Goal: Transaction & Acquisition: Purchase product/service

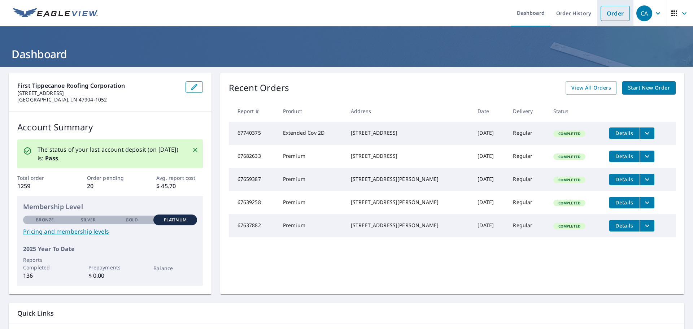
click at [604, 17] on link "Order" at bounding box center [614, 13] width 29 height 15
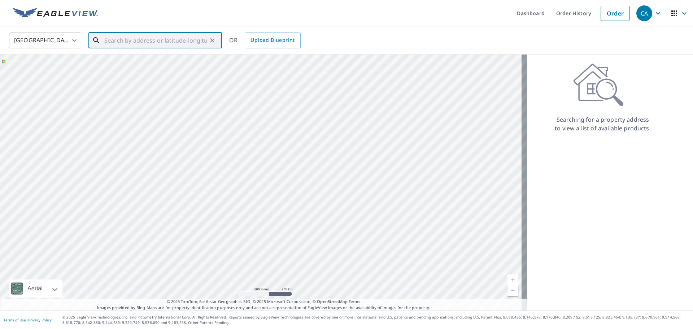
click at [128, 45] on input "text" at bounding box center [155, 40] width 103 height 20
click at [133, 62] on span "[STREET_ADDRESS]" at bounding box center [159, 61] width 113 height 9
type input "[STREET_ADDRESS][PERSON_NAME]"
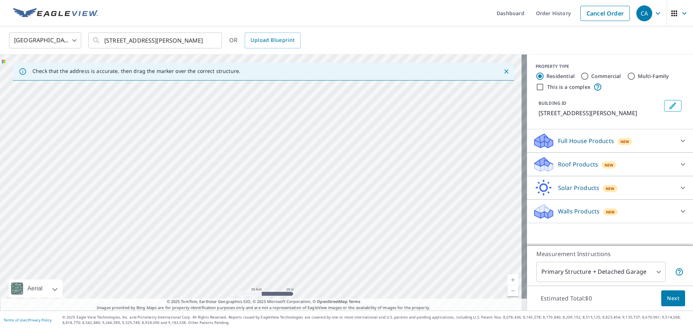
drag, startPoint x: 438, startPoint y: 236, endPoint x: 86, endPoint y: 153, distance: 361.8
click at [86, 153] on div "[STREET_ADDRESS][PERSON_NAME]" at bounding box center [263, 182] width 527 height 256
drag, startPoint x: 322, startPoint y: 162, endPoint x: 237, endPoint y: 225, distance: 105.6
click at [237, 225] on div "[STREET_ADDRESS][PERSON_NAME]" at bounding box center [263, 182] width 527 height 256
drag, startPoint x: 426, startPoint y: 196, endPoint x: 385, endPoint y: 252, distance: 68.9
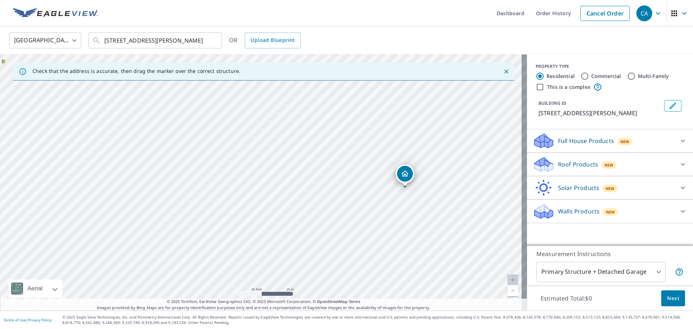
click at [385, 252] on div "[STREET_ADDRESS][PERSON_NAME]" at bounding box center [263, 182] width 527 height 256
click at [575, 165] on p "Roof Products" at bounding box center [578, 164] width 40 height 9
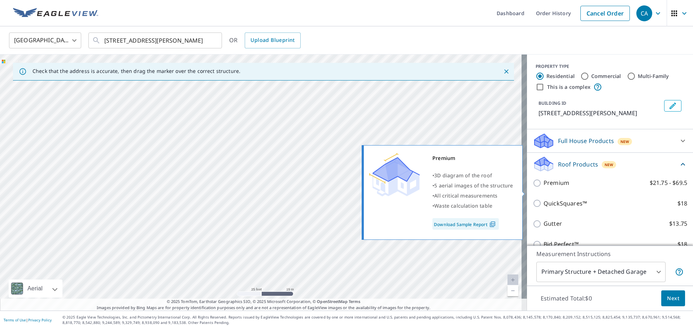
click at [556, 187] on p "Premium" at bounding box center [556, 182] width 26 height 9
click at [543, 187] on input "Premium $21.75 - $69.5" at bounding box center [537, 183] width 11 height 9
checkbox input "true"
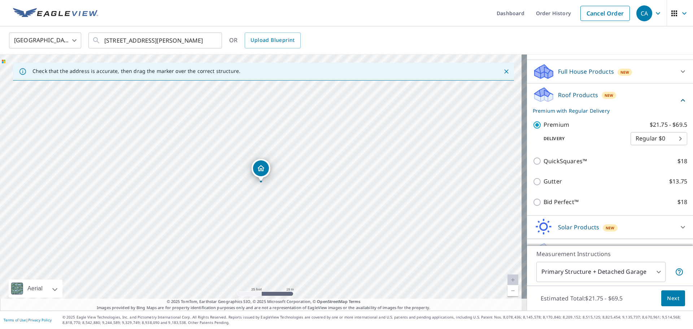
scroll to position [72, 0]
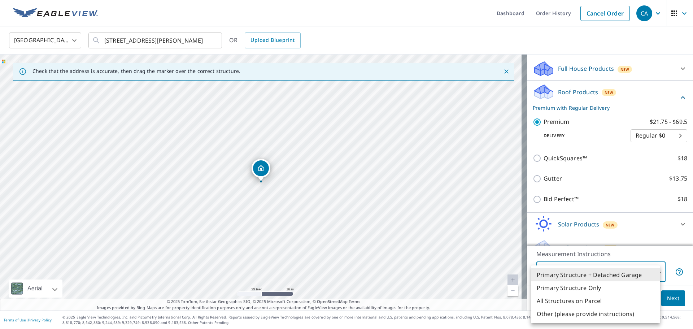
click at [609, 270] on body "CA CA Dashboard Order History Cancel Order CA [GEOGRAPHIC_DATA] [GEOGRAPHIC_DAT…" at bounding box center [346, 164] width 693 height 329
click at [594, 289] on li "Primary Structure Only" at bounding box center [595, 287] width 129 height 13
type input "2"
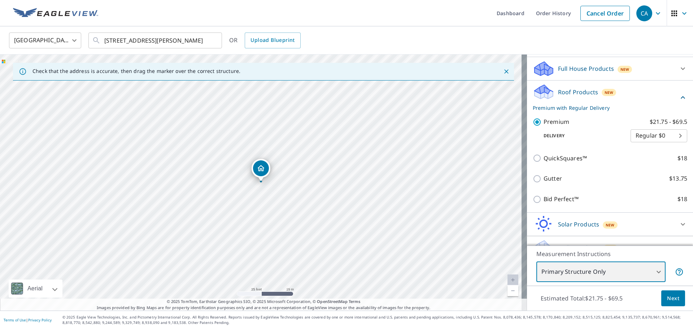
scroll to position [95, 0]
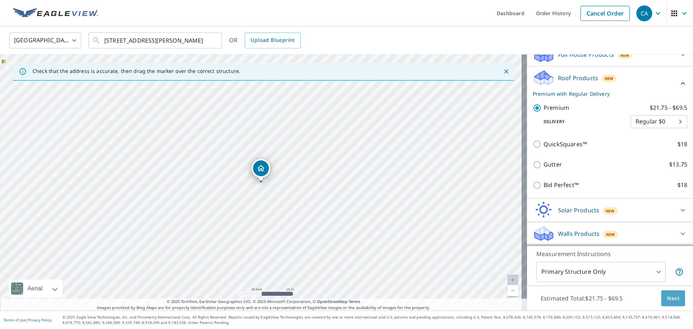
click at [674, 304] on button "Next" at bounding box center [673, 298] width 24 height 16
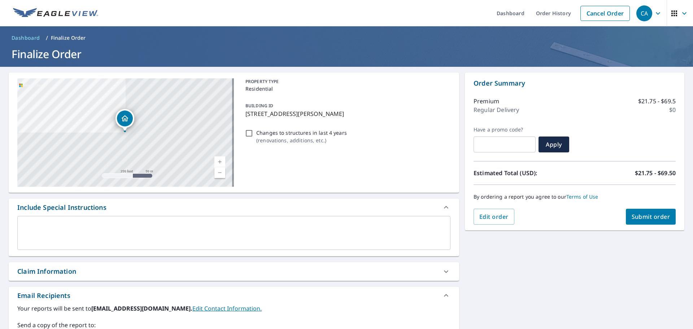
click at [45, 230] on textarea at bounding box center [233, 233] width 423 height 21
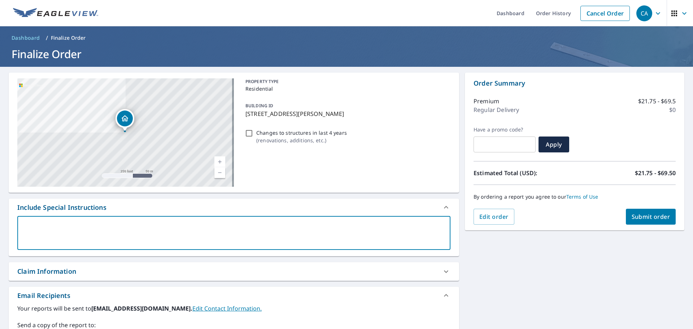
type textarea "k"
type textarea "x"
checkbox input "true"
type textarea "kp"
type textarea "x"
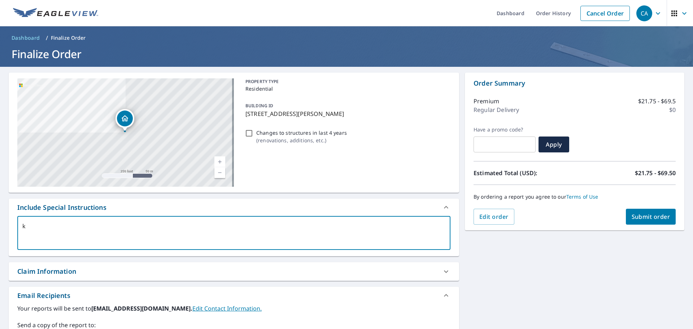
checkbox input "true"
type textarea "kpr"
type textarea "x"
checkbox input "true"
type textarea "kpru"
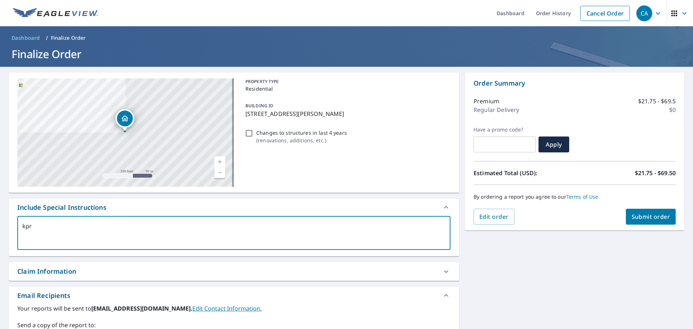
type textarea "x"
checkbox input "true"
type textarea "kprue"
type textarea "x"
checkbox input "true"
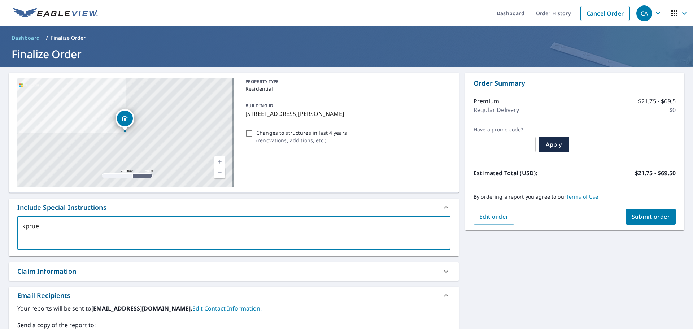
type textarea "kpruet"
type textarea "x"
checkbox input "true"
type textarea "kpruett"
type textarea "x"
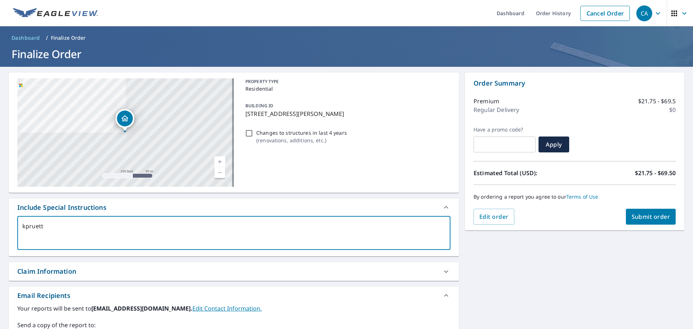
checkbox input "true"
type textarea "kpruett@"
type textarea "x"
checkbox input "true"
type textarea "kpruett@k"
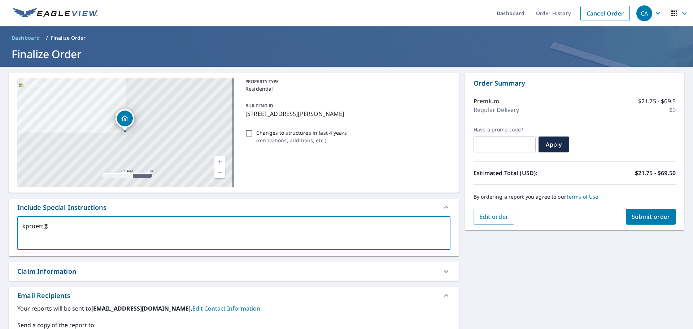
type textarea "x"
checkbox input "true"
type textarea "kpruett@kn"
type textarea "x"
checkbox input "true"
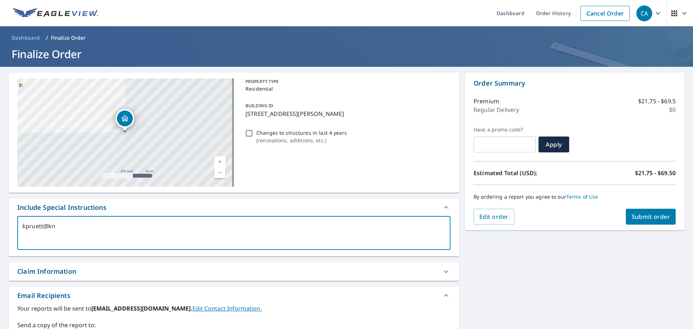
type textarea "kpruett@kno"
type textarea "x"
checkbox input "true"
type textarea "kpruett@[PERSON_NAME]"
type textarea "x"
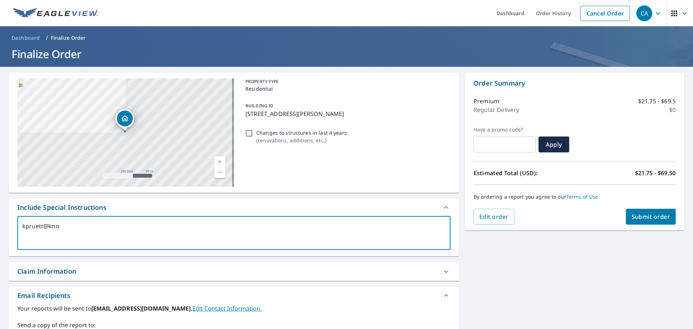
checkbox input "true"
type textarea "kpruett@knoxr"
type textarea "x"
checkbox input "true"
type textarea "kpruett@knoxro"
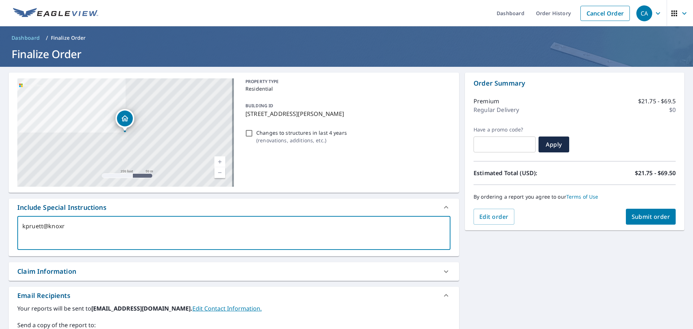
type textarea "x"
checkbox input "true"
type textarea "kpruett@knoxroo"
type textarea "x"
checkbox input "true"
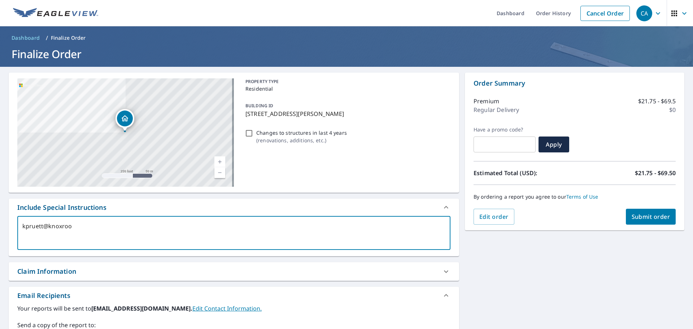
type textarea "kpruett@knoxroof"
type textarea "x"
checkbox input "true"
type textarea "kpruett@knoxroofs"
type textarea "x"
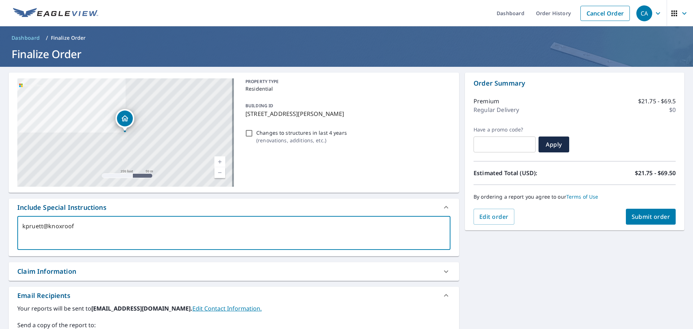
checkbox input "true"
type textarea "kpruett@knoxroofs."
type textarea "x"
checkbox input "true"
type textarea "kpruett@knoxroofs.c"
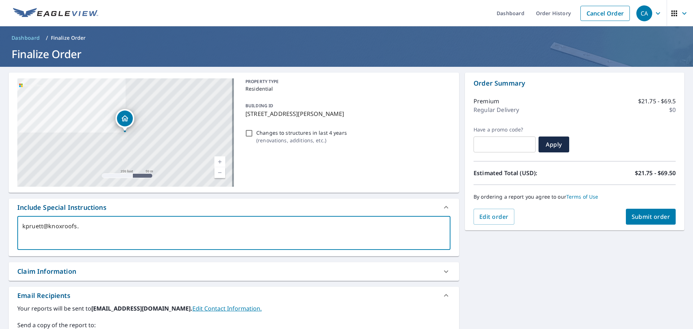
type textarea "x"
checkbox input "true"
type textarea "[EMAIL_ADDRESS][DOMAIN_NAME]"
type textarea "x"
checkbox input "true"
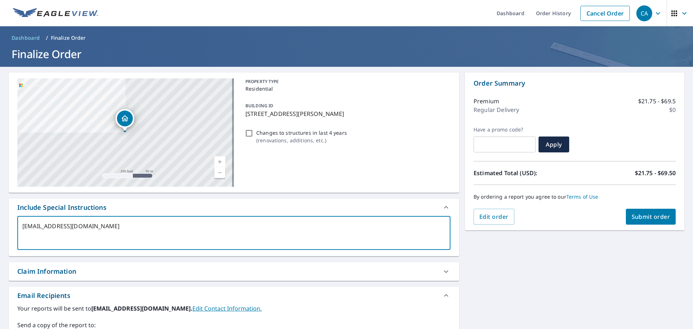
type textarea "[EMAIL_ADDRESS][DOMAIN_NAME]"
type textarea "x"
checkbox input "true"
type textarea "[EMAIL_ADDRESS][DOMAIN_NAME]"
type textarea "x"
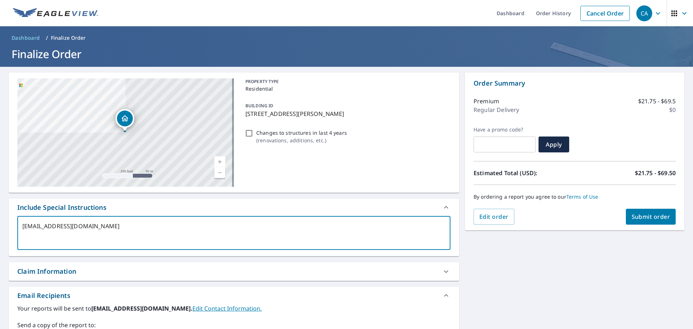
checkbox input "true"
type textarea "[EMAIL_ADDRESS][DOMAIN_NAME] r"
type textarea "x"
checkbox input "true"
type textarea "[EMAIL_ADDRESS][DOMAIN_NAME] rp"
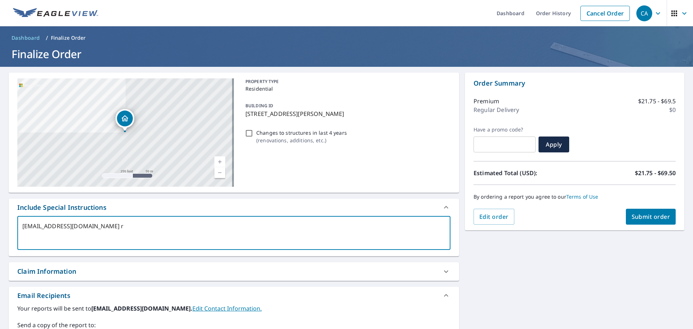
type textarea "x"
checkbox input "true"
type textarea "[EMAIL_ADDRESS][DOMAIN_NAME] rpr"
type textarea "x"
checkbox input "true"
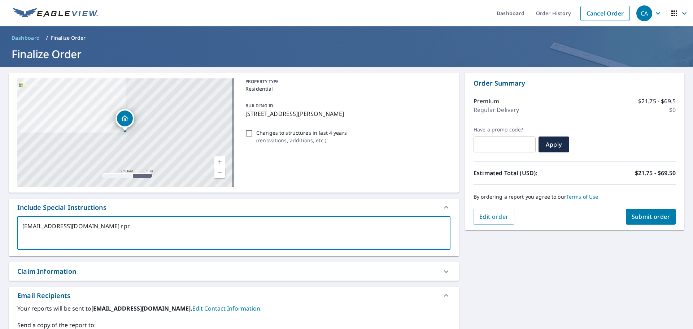
type textarea "[EMAIL_ADDRESS][DOMAIN_NAME] rpru"
type textarea "x"
checkbox input "true"
type textarea "[EMAIL_ADDRESS][DOMAIN_NAME] rprue"
type textarea "x"
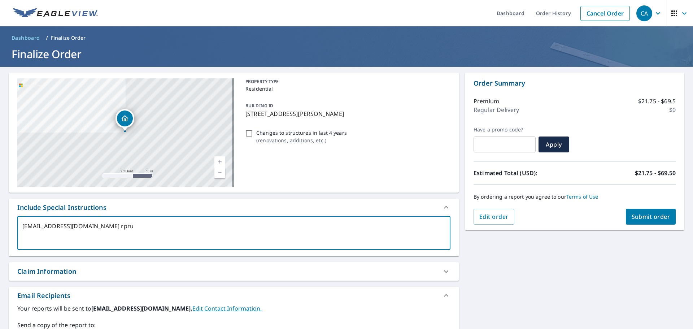
checkbox input "true"
type textarea "[EMAIL_ADDRESS][DOMAIN_NAME] rpruet"
type textarea "x"
checkbox input "true"
type textarea "[EMAIL_ADDRESS][DOMAIN_NAME] rpruett"
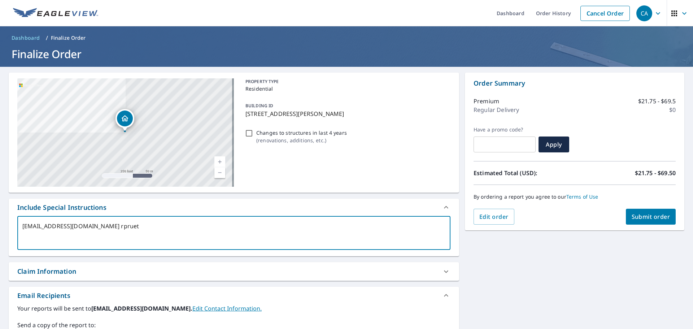
type textarea "x"
checkbox input "true"
type textarea "[EMAIL_ADDRESS][DOMAIN_NAME] rpruett@"
type textarea "x"
checkbox input "true"
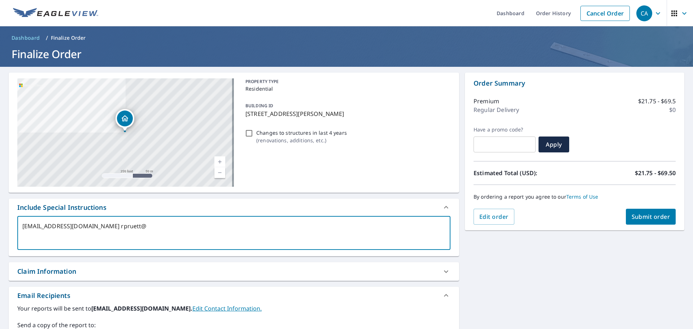
type textarea "[EMAIL_ADDRESS][DOMAIN_NAME] rpruett@k"
type textarea "x"
checkbox input "true"
type textarea "[EMAIL_ADDRESS][DOMAIN_NAME] rpruett@kn"
type textarea "x"
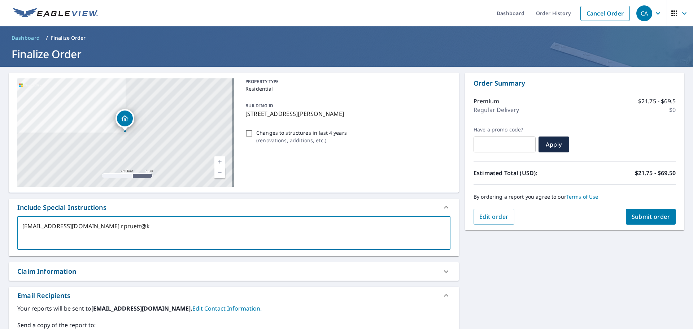
checkbox input "true"
type textarea "[EMAIL_ADDRESS][DOMAIN_NAME] rpruett@kno"
type textarea "x"
checkbox input "true"
type textarea "[EMAIL_ADDRESS][DOMAIN_NAME] rpruett@[PERSON_NAME]"
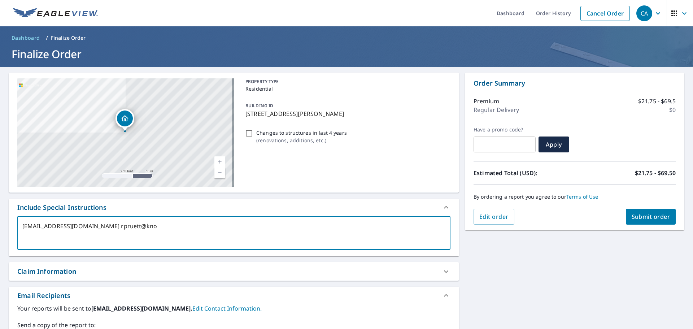
type textarea "x"
checkbox input "true"
type textarea "[EMAIL_ADDRESS][DOMAIN_NAME] rpruett@knoxr"
type textarea "x"
checkbox input "true"
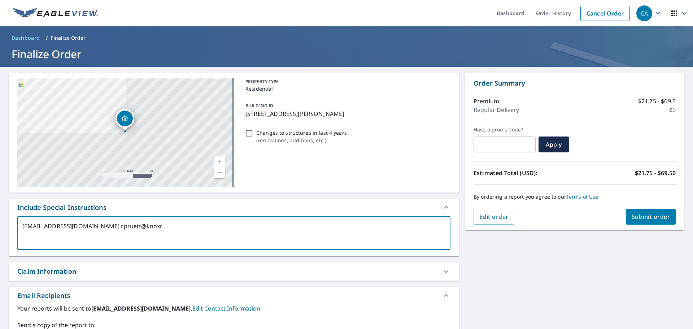
type textarea "[EMAIL_ADDRESS][DOMAIN_NAME] rpruett@knoxro"
type textarea "x"
checkbox input "true"
type textarea "[EMAIL_ADDRESS][DOMAIN_NAME] rpruett@knoxroo"
type textarea "x"
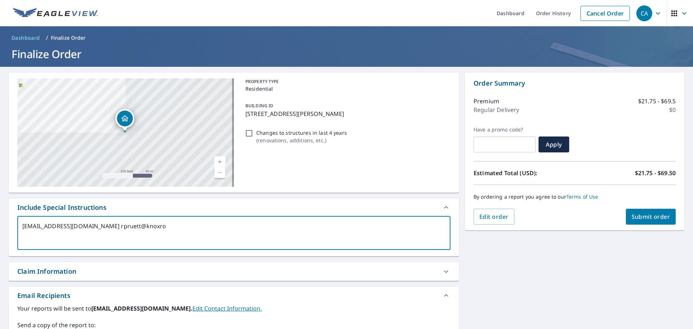
checkbox input "true"
type textarea "[EMAIL_ADDRESS][DOMAIN_NAME] rpruett@knoxroof"
type textarea "x"
checkbox input "true"
type textarea "[EMAIL_ADDRESS][DOMAIN_NAME] rpruett@knoxroofs"
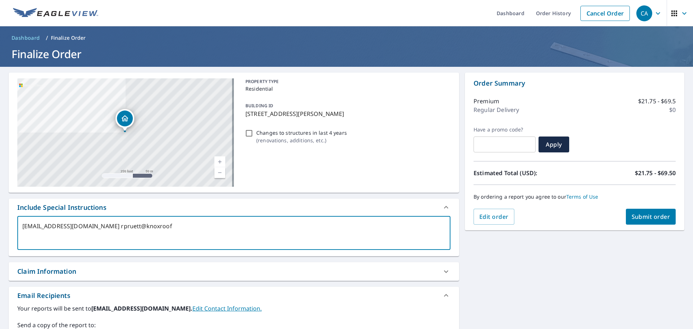
type textarea "x"
checkbox input "true"
type textarea "[EMAIL_ADDRESS][DOMAIN_NAME] rpruett@knoxroofs."
type textarea "x"
checkbox input "true"
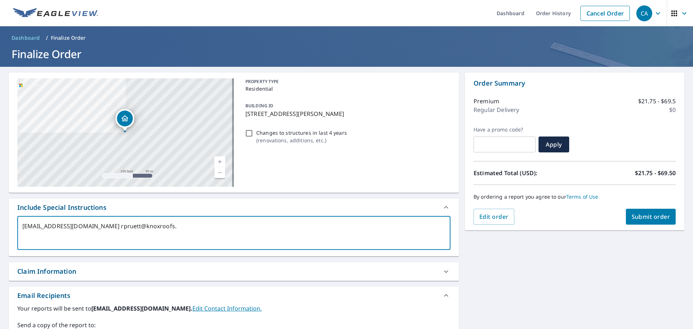
type textarea "[EMAIL_ADDRESS][DOMAIN_NAME] rpruett@knoxroofs.c"
type textarea "x"
checkbox input "true"
type textarea "[EMAIL_ADDRESS][DOMAIN_NAME] [EMAIL_ADDRESS][DOMAIN_NAME]"
type textarea "x"
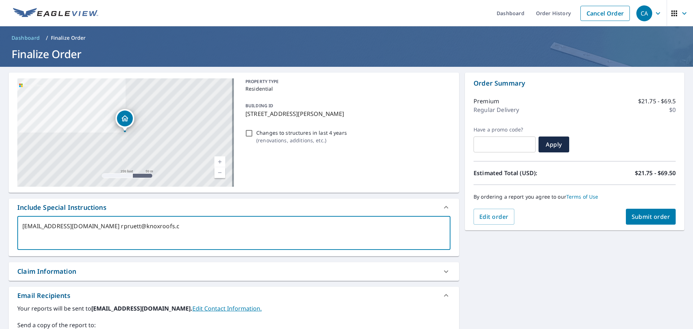
checkbox input "true"
type textarea "[EMAIL_ADDRESS][DOMAIN_NAME] [EMAIL_ADDRESS][DOMAIN_NAME]"
type textarea "x"
checkbox input "true"
type textarea "[EMAIL_ADDRESS][DOMAIN_NAME] [EMAIL_ADDRESS][DOMAIN_NAME]"
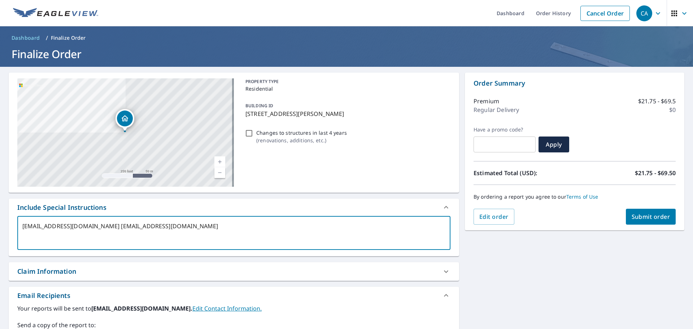
type textarea "x"
checkbox input "true"
type textarea "[EMAIL_ADDRESS][DOMAIN_NAME] [EMAIL_ADDRESS][DOMAIN_NAME] i"
type textarea "x"
checkbox input "true"
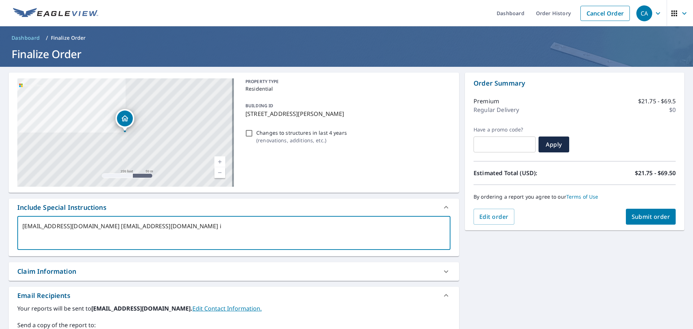
type textarea "[EMAIL_ADDRESS][DOMAIN_NAME] [EMAIL_ADDRESS][DOMAIN_NAME] in"
type textarea "x"
checkbox input "true"
type textarea "[EMAIL_ADDRESS][DOMAIN_NAME] [EMAIL_ADDRESS][DOMAIN_NAME] inf"
type textarea "x"
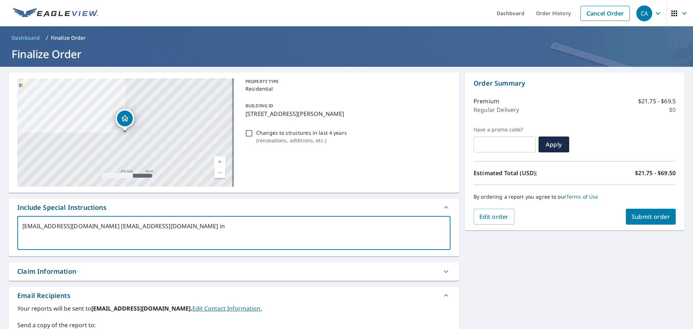
checkbox input "true"
type textarea "[EMAIL_ADDRESS][DOMAIN_NAME] [EMAIL_ADDRESS][DOMAIN_NAME] in"
type textarea "x"
checkbox input "true"
type textarea "[EMAIL_ADDRESS][DOMAIN_NAME] [EMAIL_ADDRESS][DOMAIN_NAME] i"
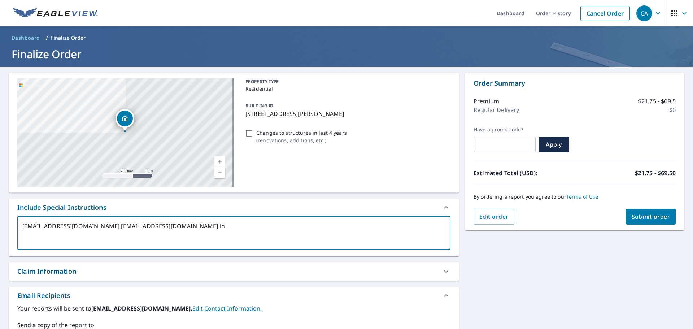
type textarea "x"
checkbox input "true"
type textarea "[EMAIL_ADDRESS][DOMAIN_NAME] [EMAIL_ADDRESS][DOMAIN_NAME]"
type textarea "x"
checkbox input "true"
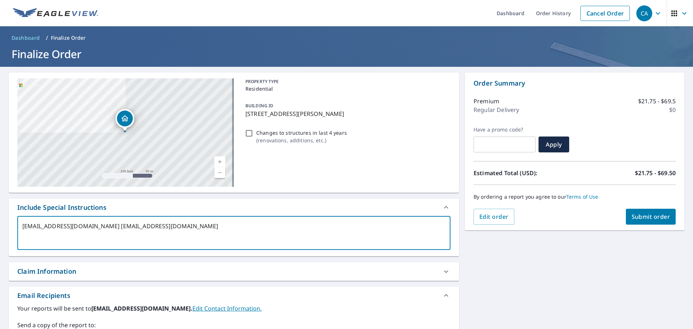
type textarea "[EMAIL_ADDRESS][DOMAIN_NAME] [EMAIL_ADDRESS][DOMAIN_NAME]"
type textarea "x"
checkbox input "true"
type textarea "[EMAIL_ADDRESS][DOMAIN_NAME] [EMAIL_ADDRESS][DOMAIN_NAME]"
type textarea "x"
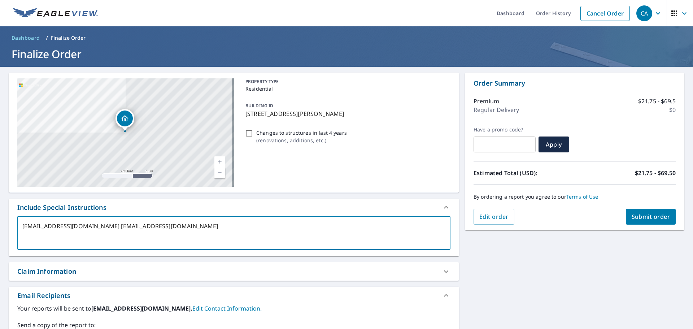
checkbox input "true"
type textarea "[EMAIL_ADDRESS][DOMAIN_NAME] rpruett@knoxroofs.c"
type textarea "x"
checkbox input "true"
type textarea "[EMAIL_ADDRESS][DOMAIN_NAME] rpruett@knoxroofs."
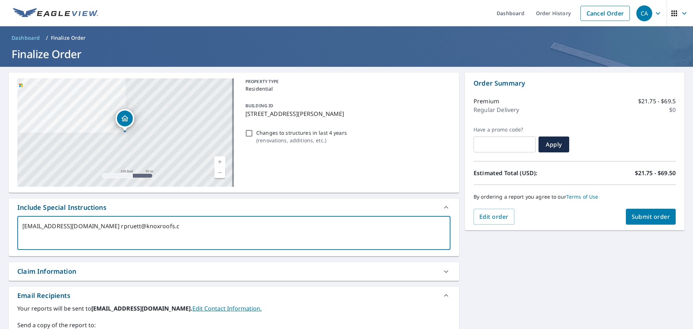
type textarea "x"
checkbox input "true"
type textarea "[EMAIL_ADDRESS][DOMAIN_NAME] rpruett@knoxroofs"
type textarea "x"
checkbox input "true"
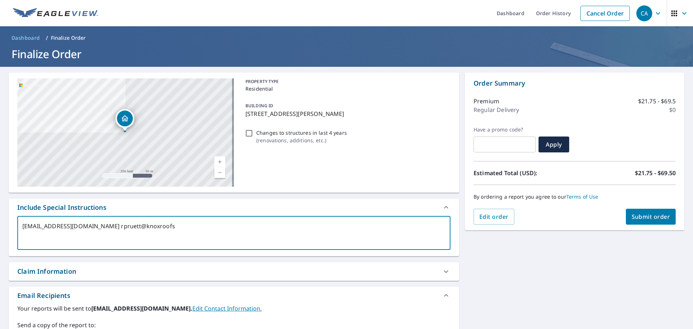
type textarea "[EMAIL_ADDRESS][DOMAIN_NAME] rpruett@knoxroof"
type textarea "x"
checkbox input "true"
type textarea "[EMAIL_ADDRESS][DOMAIN_NAME] rpruett@knoxroo"
type textarea "x"
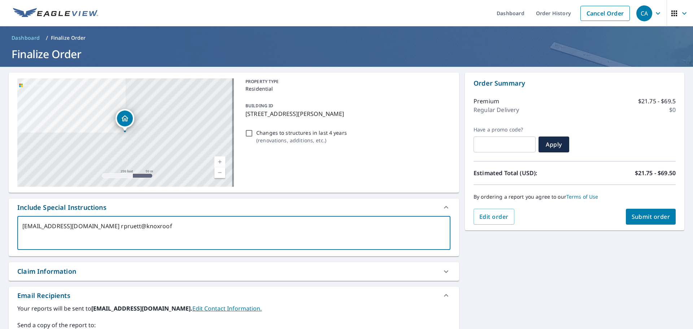
checkbox input "true"
type textarea "[EMAIL_ADDRESS][DOMAIN_NAME] rpruett@knoxro"
type textarea "x"
checkbox input "true"
type textarea "[EMAIL_ADDRESS][DOMAIN_NAME] rpruett@knoxr"
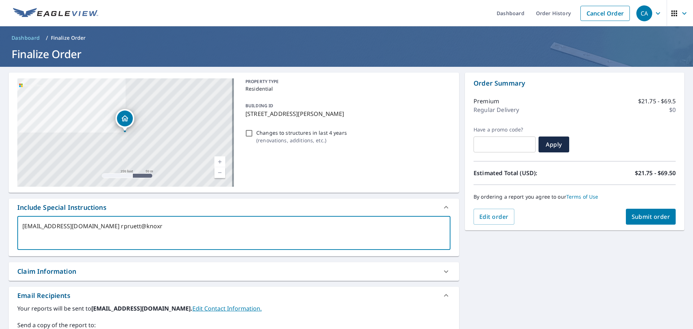
type textarea "x"
checkbox input "true"
type textarea "[EMAIL_ADDRESS][DOMAIN_NAME] rpruett@[PERSON_NAME]"
type textarea "x"
checkbox input "true"
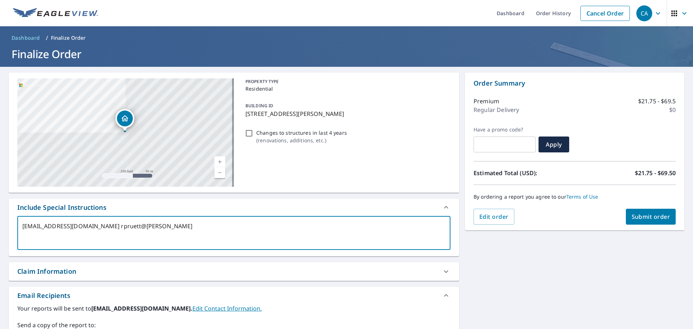
type textarea "[EMAIL_ADDRESS][DOMAIN_NAME] rpruett@kno"
type textarea "x"
checkbox input "true"
type textarea "[EMAIL_ADDRESS][DOMAIN_NAME] rpruett@kn"
type textarea "x"
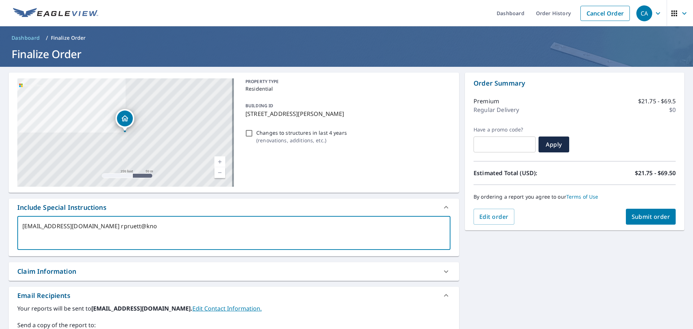
checkbox input "true"
type textarea "[EMAIL_ADDRESS][DOMAIN_NAME] rpruett@k"
type textarea "x"
checkbox input "true"
type textarea "[EMAIL_ADDRESS][DOMAIN_NAME] rpruett@"
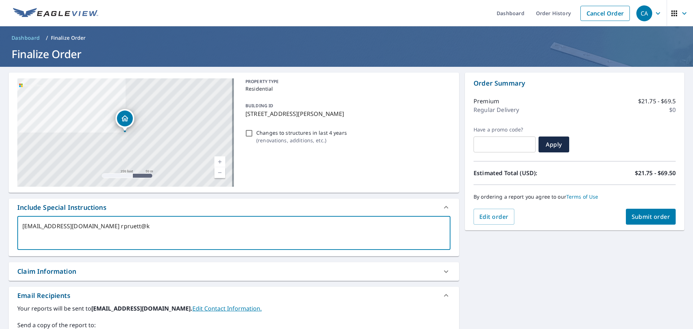
type textarea "x"
checkbox input "true"
type textarea "[EMAIL_ADDRESS][DOMAIN_NAME] rpruett"
type textarea "x"
checkbox input "true"
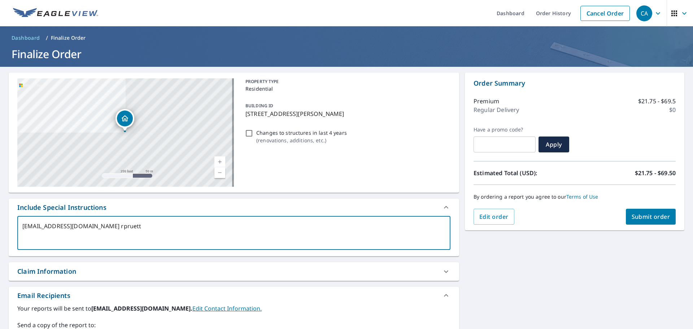
type textarea "[EMAIL_ADDRESS][DOMAIN_NAME] rpruet"
type textarea "x"
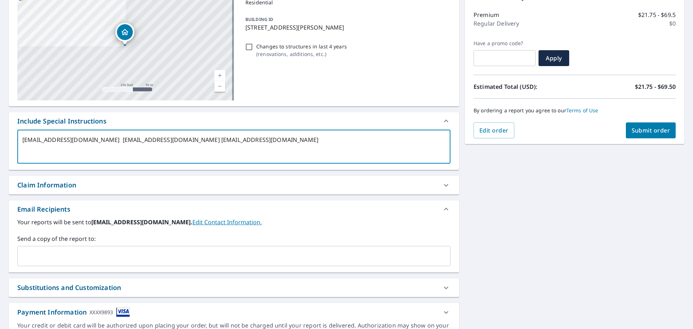
scroll to position [108, 0]
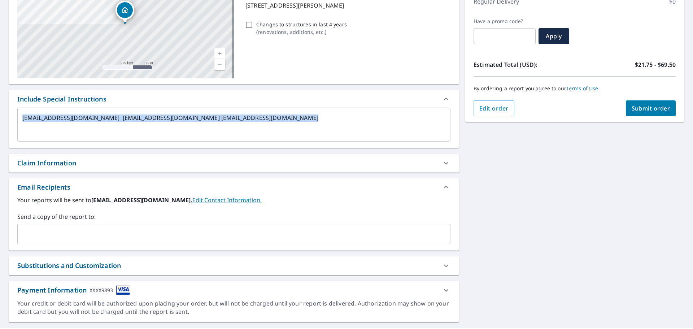
drag, startPoint x: 275, startPoint y: 109, endPoint x: 75, endPoint y: 111, distance: 199.9
click at [75, 111] on div "[EMAIL_ADDRESS][DOMAIN_NAME] [EMAIL_ADDRESS][DOMAIN_NAME] [EMAIL_ADDRESS][DOMAI…" at bounding box center [233, 125] width 433 height 34
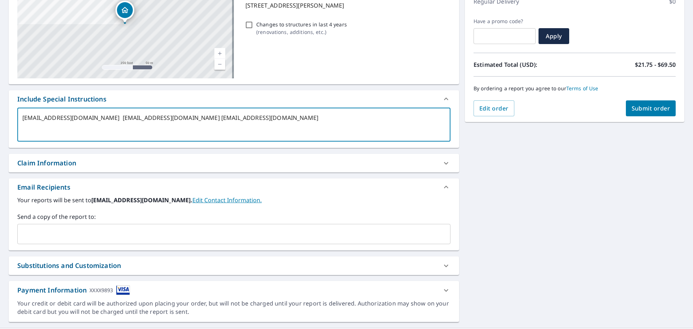
drag, startPoint x: 257, startPoint y: 118, endPoint x: 15, endPoint y: 115, distance: 241.7
click at [15, 115] on div "[EMAIL_ADDRESS][DOMAIN_NAME] [EMAIL_ADDRESS][DOMAIN_NAME] [EMAIL_ADDRESS][DOMAI…" at bounding box center [234, 128] width 450 height 40
click at [34, 236] on input "text" at bounding box center [229, 234] width 416 height 14
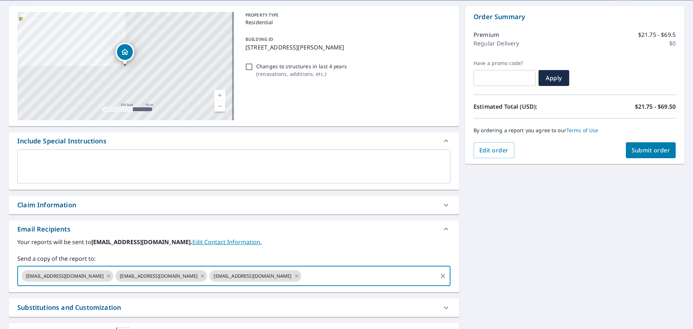
scroll to position [0, 0]
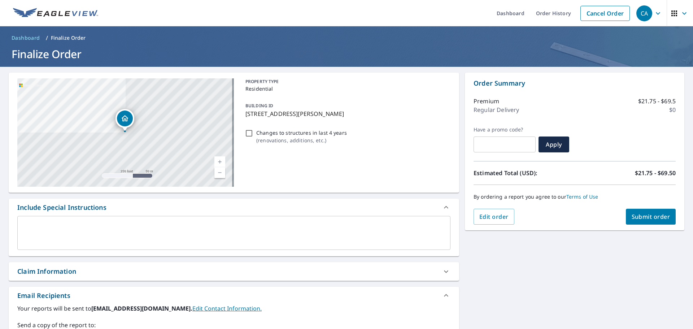
click at [650, 216] on span "Submit order" at bounding box center [650, 216] width 39 height 8
